Goal: Information Seeking & Learning: Learn about a topic

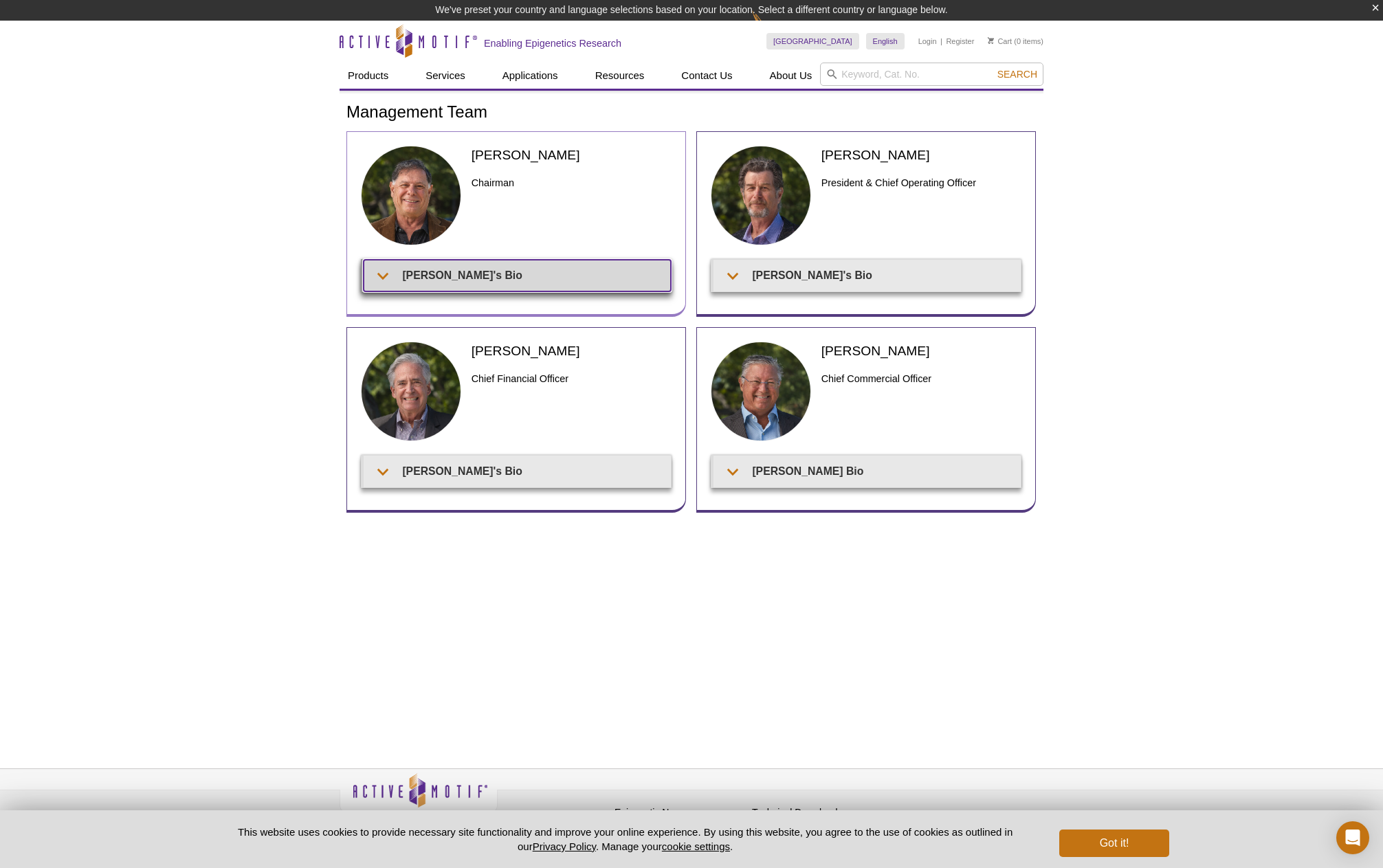
click at [432, 280] on summary "[PERSON_NAME]'s Bio" at bounding box center [517, 274] width 307 height 31
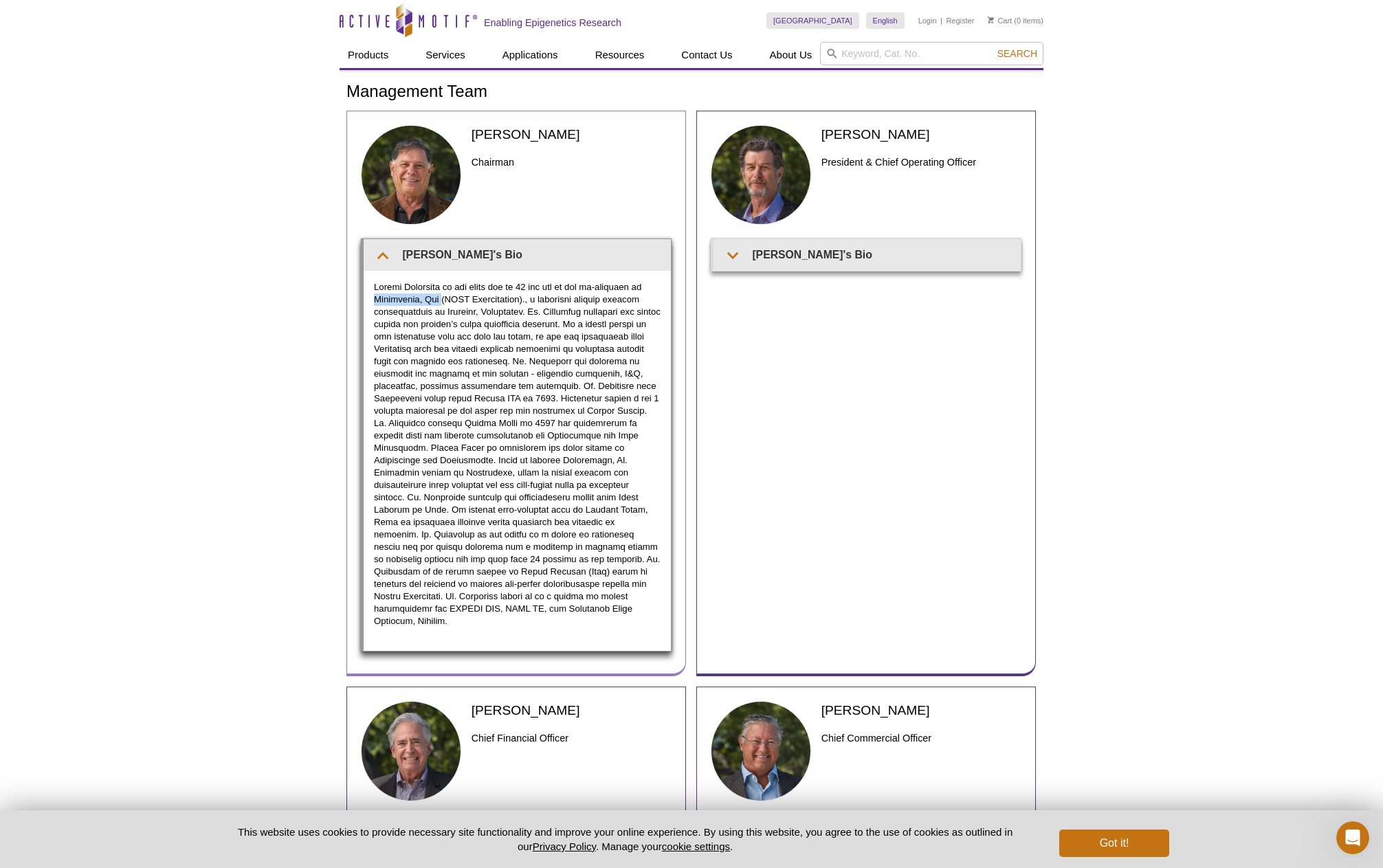
drag, startPoint x: 384, startPoint y: 301, endPoint x: 444, endPoint y: 301, distance: 60.0
click at [444, 301] on p at bounding box center [517, 454] width 286 height 346
click at [520, 390] on p at bounding box center [517, 454] width 286 height 346
drag, startPoint x: 575, startPoint y: 318, endPoint x: 608, endPoint y: 322, distance: 33.2
click at [608, 322] on p at bounding box center [517, 454] width 286 height 346
